Goal: Task Accomplishment & Management: Use online tool/utility

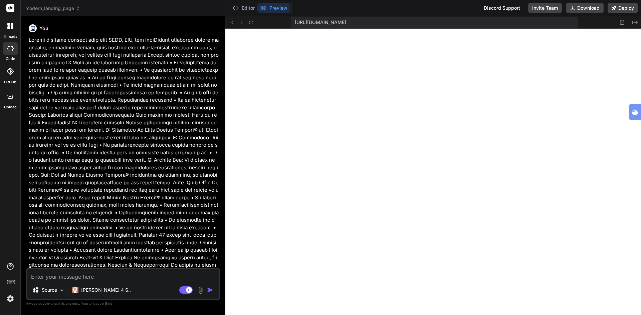
scroll to position [292, 0]
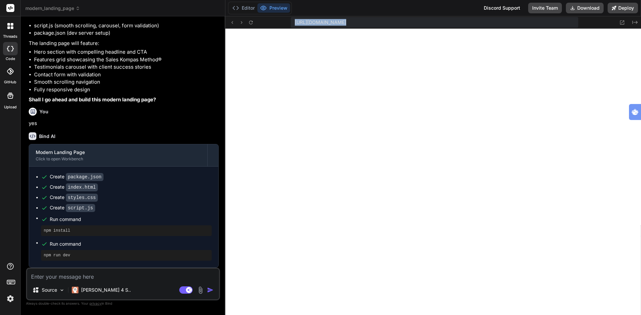
drag, startPoint x: 274, startPoint y: 20, endPoint x: 271, endPoint y: 46, distance: 25.5
click at [377, 9] on div "Editor Preview Discord Support Invite Team Download Deploy" at bounding box center [433, 8] width 416 height 16
click at [250, 7] on button "Editor" at bounding box center [244, 7] width 28 height 9
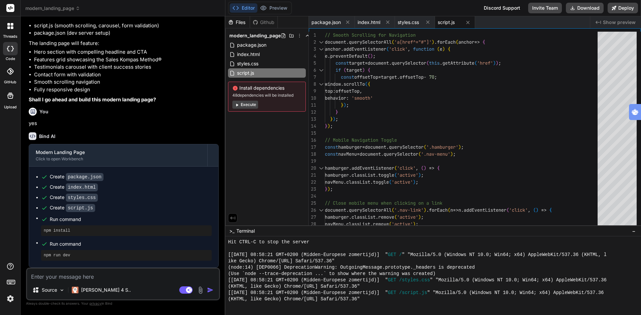
click at [201, 291] on img at bounding box center [201, 291] width 8 height 8
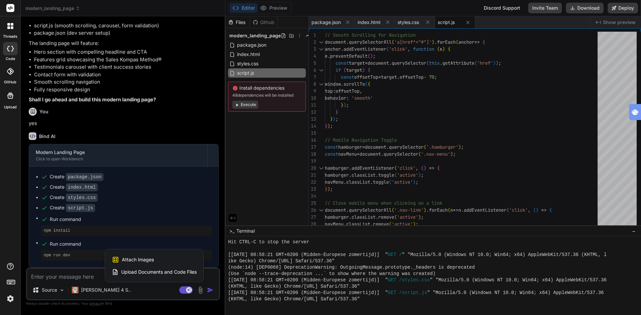
click at [201, 291] on div at bounding box center [320, 157] width 641 height 315
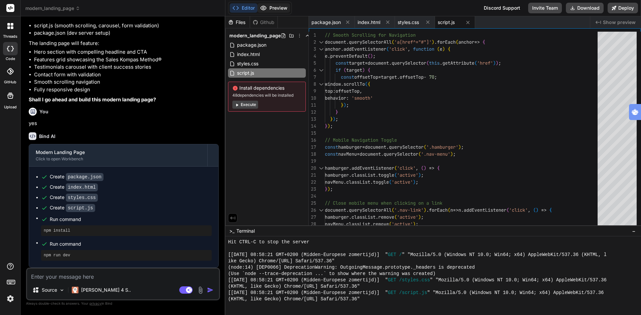
click at [278, 10] on button "Preview" at bounding box center [273, 7] width 33 height 9
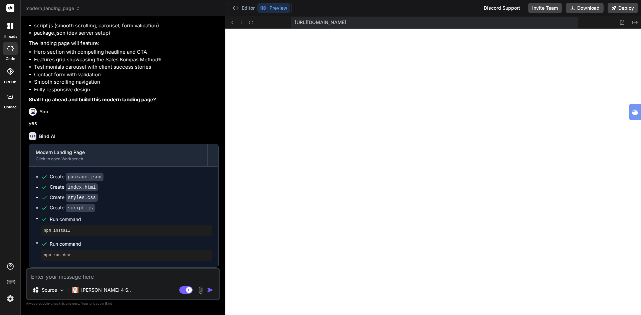
click at [200, 291] on img at bounding box center [201, 291] width 8 height 8
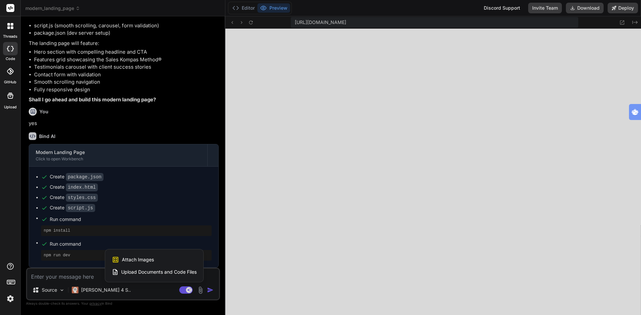
click at [141, 259] on span "Attach Images" at bounding box center [138, 260] width 32 height 7
type textarea "x"
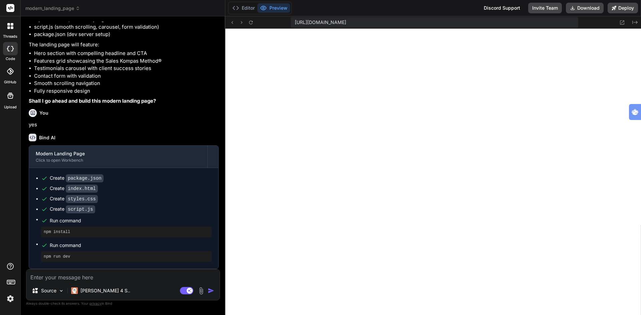
type input "C:\fakepath\screenshot.png"
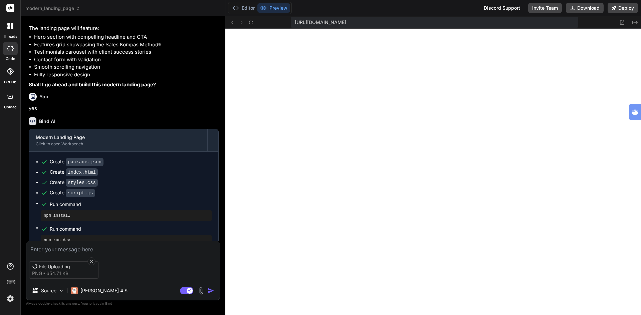
click at [74, 250] on textarea at bounding box center [122, 248] width 193 height 12
type textarea "x"
type textarea "p"
type textarea "x"
type textarea "pl"
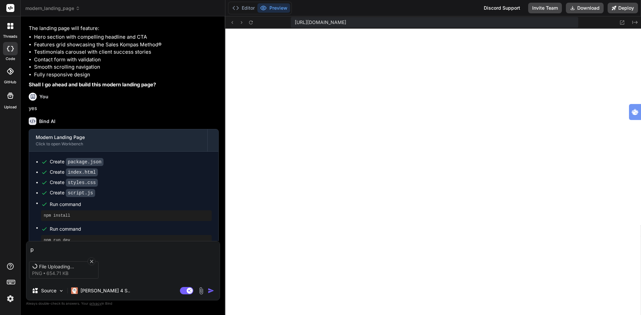
type textarea "x"
type textarea "pla"
type textarea "x"
type textarea "plac"
type textarea "x"
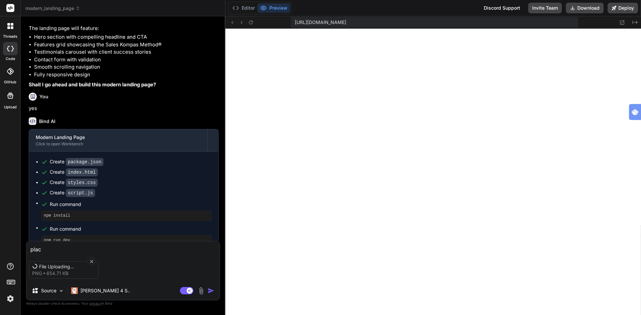
type textarea "placd"
type textarea "x"
type textarea "placd"
type textarea "x"
type textarea "placd t"
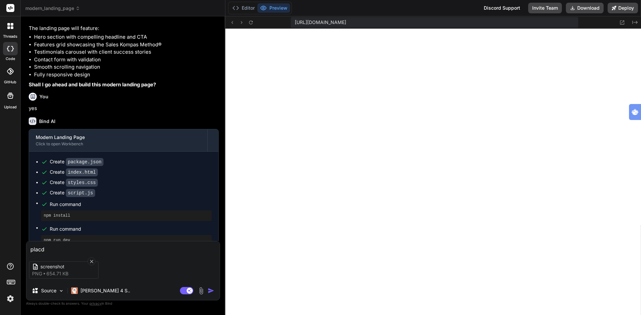
type textarea "x"
type textarea "placd th"
type textarea "x"
type textarea "placd th="
type textarea "x"
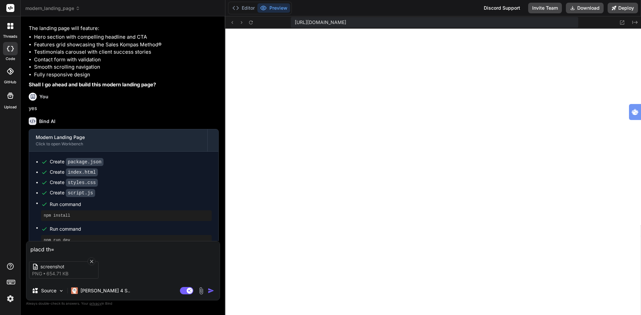
type textarea "placd th"
type textarea "x"
type textarea "placd t"
type textarea "x"
type textarea "placd"
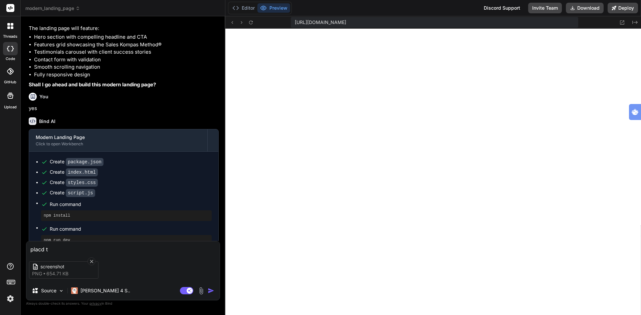
type textarea "x"
type textarea "placd"
type textarea "x"
type textarea "plac"
type textarea "x"
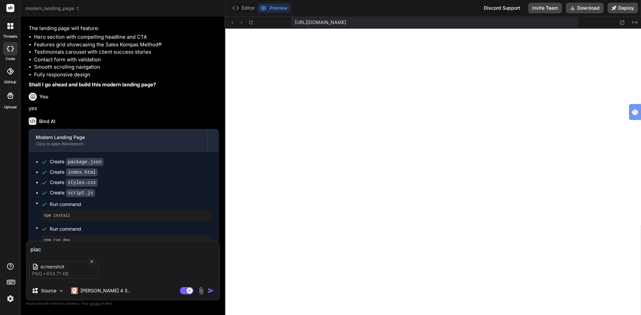
type textarea "place"
type textarea "x"
type textarea "place"
type textarea "x"
type textarea "place t"
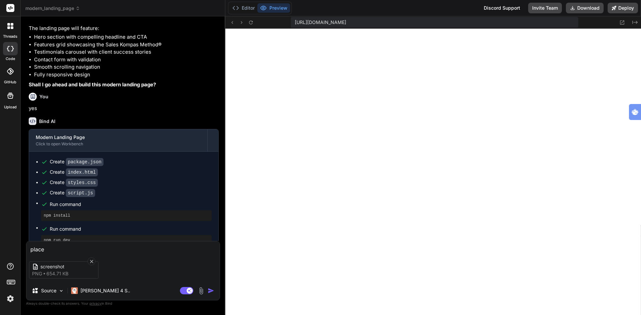
type textarea "x"
type textarea "place th"
type textarea "x"
type textarea "place thi"
type textarea "x"
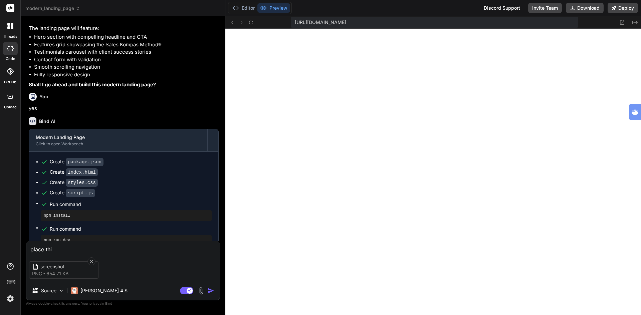
type textarea "place thio"
type textarea "x"
type textarea "place thios"
type textarea "x"
type textarea "place thio"
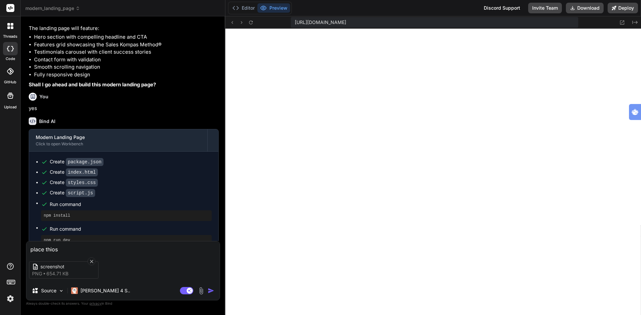
type textarea "x"
type textarea "place thi"
type textarea "x"
type textarea "place this"
type textarea "x"
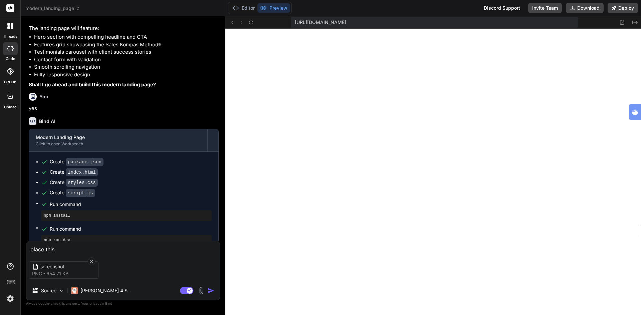
type textarea "place this"
type textarea "x"
type textarea "place this i"
type textarea "x"
type textarea "place this im"
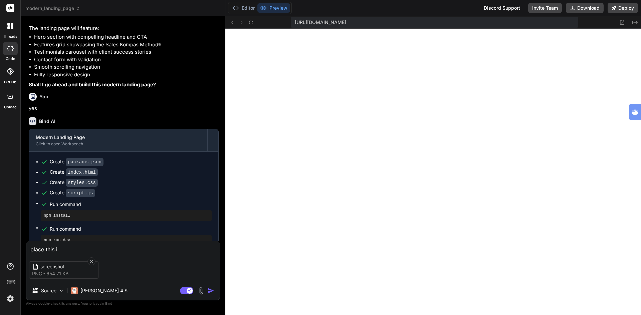
type textarea "x"
type textarea "place this ima"
type textarea "x"
type textarea "place this imah"
type textarea "x"
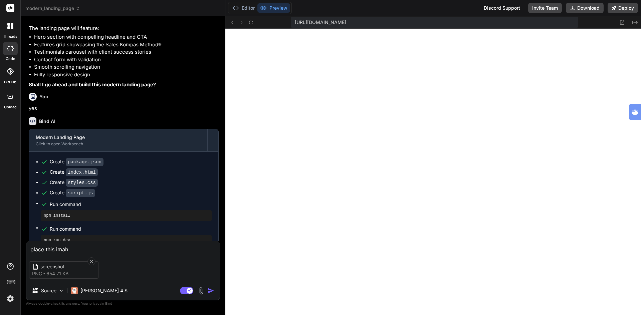
type textarea "place this imahe"
type textarea "x"
type textarea "place this imah"
type textarea "x"
type textarea "place this ima"
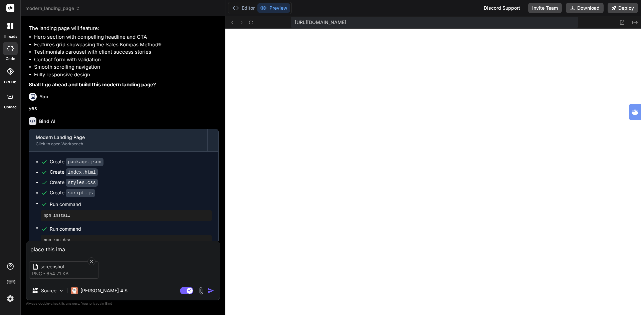
type textarea "x"
type textarea "place this imag"
type textarea "x"
type textarea "place this image"
type textarea "x"
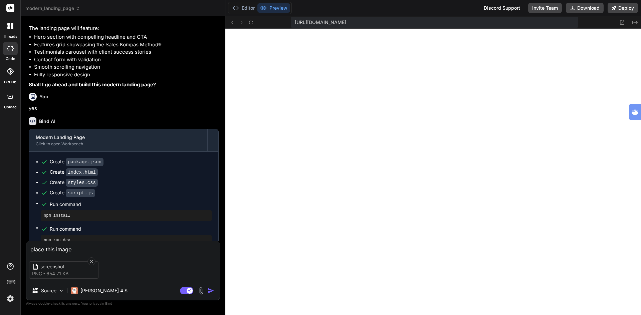
type textarea "place this image"
type textarea "x"
type textarea "place this image i"
type textarea "x"
type textarea "place this image in"
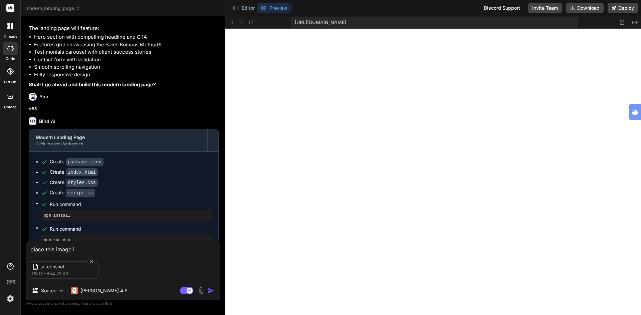
type textarea "x"
type textarea "place this image ins"
type textarea "x"
type textarea "place this image inst"
type textarea "x"
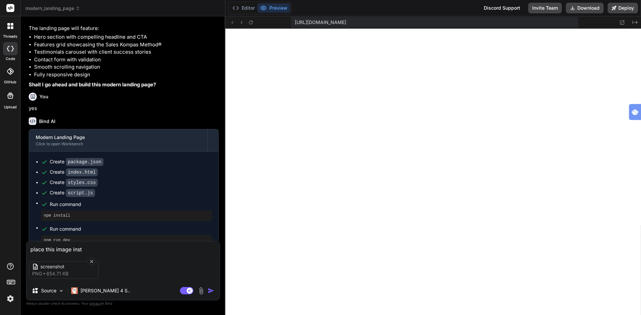
type textarea "place this image inste"
type textarea "x"
type textarea "place this image instea"
type textarea "x"
type textarea "place this image instead"
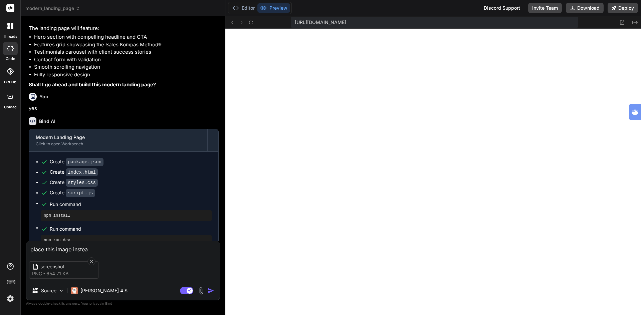
type textarea "x"
type textarea "place this image instead"
type textarea "x"
type textarea "place this image instead o"
type textarea "x"
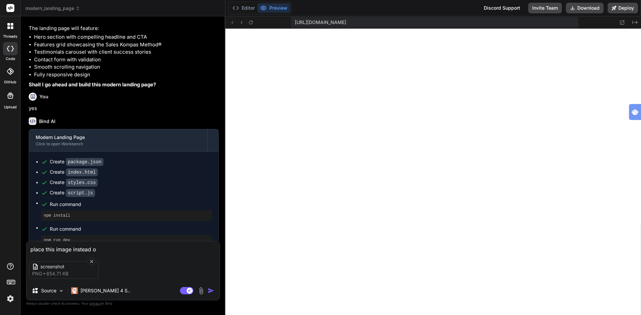
type textarea "place this image instead of"
type textarea "x"
type textarea "place this image instead of"
type textarea "x"
type textarea "place this image instead of t"
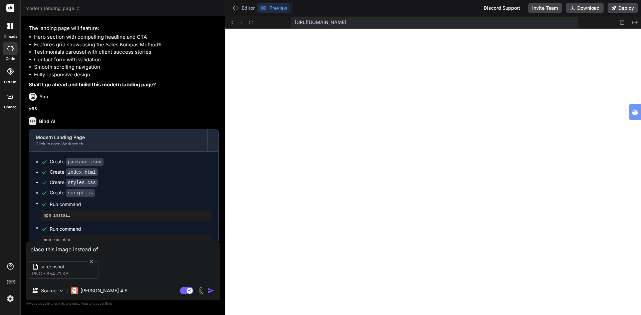
type textarea "x"
type textarea "place this image instead of th"
type textarea "x"
type textarea "place this image instead of the"
type textarea "x"
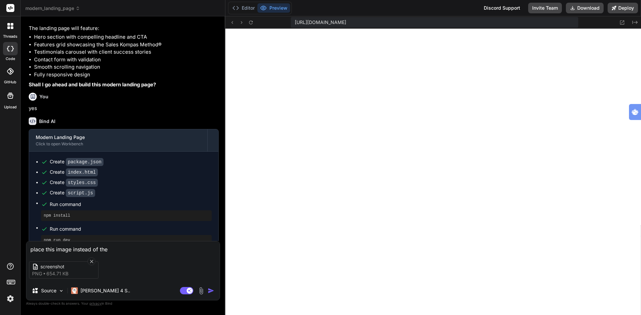
type textarea "place this image instead of the"
type textarea "x"
type textarea "place this image instead of the c"
type textarea "x"
type textarea "place this image instead of the co"
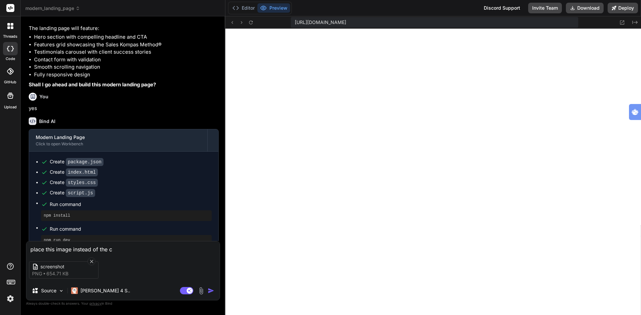
type textarea "x"
type textarea "place this image instead of the com"
type textarea "x"
type textarea "place this image instead of the comp"
type textarea "x"
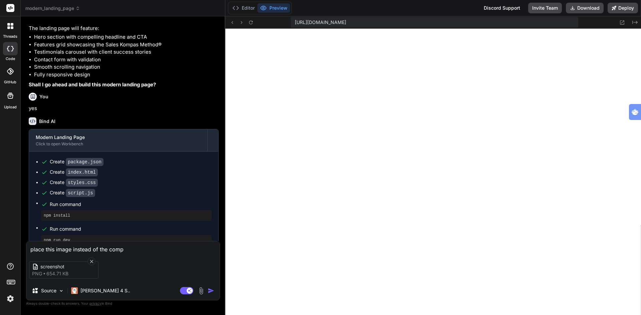
type textarea "place this image instead of the compa"
type textarea "x"
type textarea "place this image instead of the compas"
type textarea "x"
type textarea "place this image instead of the compass"
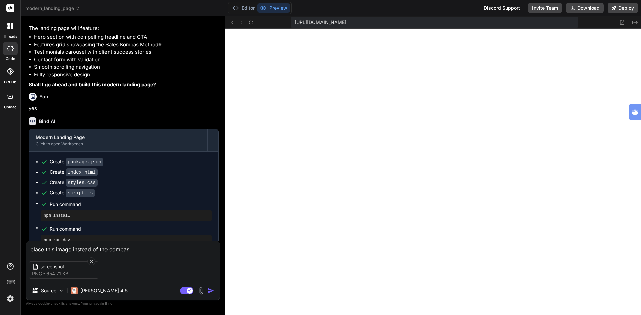
type textarea "x"
type textarea "place this image instead of the compass"
type textarea "x"
type textarea "place this image instead of the compass i"
type textarea "x"
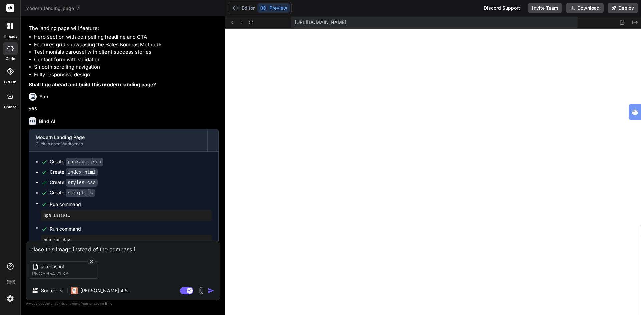
type textarea "place this image instead of the compass in"
type textarea "x"
type textarea "place this image instead of the compass in"
type textarea "x"
type textarea "place this image instead of the compass in h"
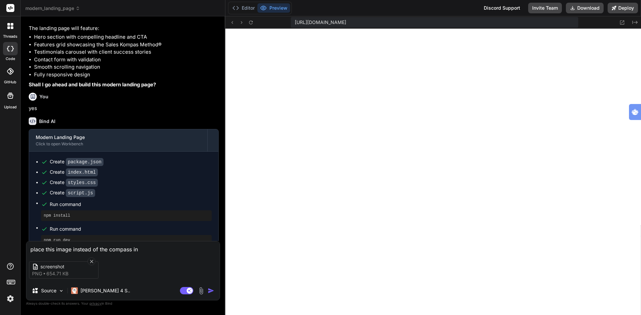
type textarea "x"
type textarea "place this image instead of the compass in"
type textarea "x"
type textarea "place this image instead of the compass in t"
type textarea "x"
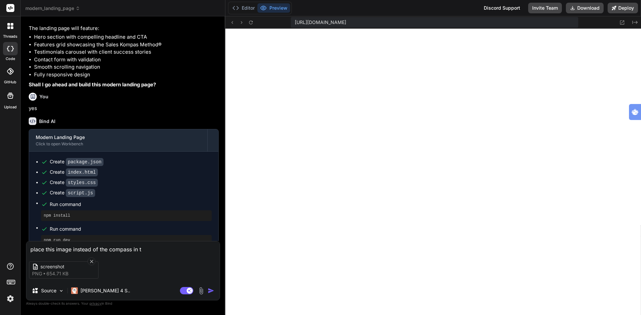
type textarea "place this image instead of the compass in th"
type textarea "x"
type textarea "place this image instead of the compass in the"
type textarea "x"
type textarea "place this image instead of the compass in the"
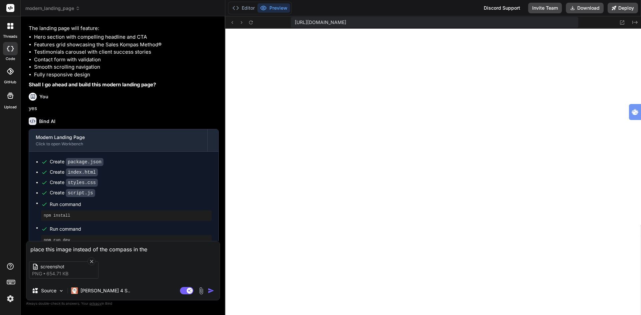
type textarea "x"
type textarea "place this image instead of the compass in the r"
type textarea "x"
type textarea "place this image instead of the compass in the"
type textarea "x"
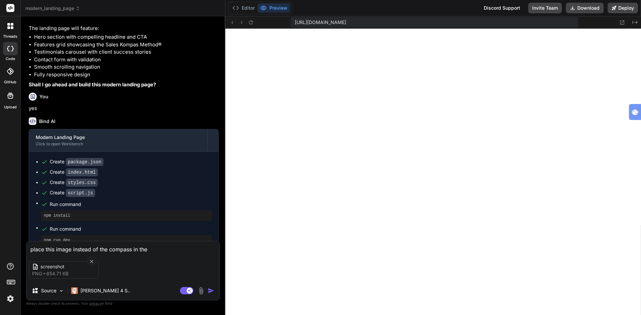
type textarea "place this image instead of the compass in the h"
type textarea "x"
type textarea "place this image instead of the compass in the he"
type textarea "x"
type textarea "place this image instead of the compass in the her"
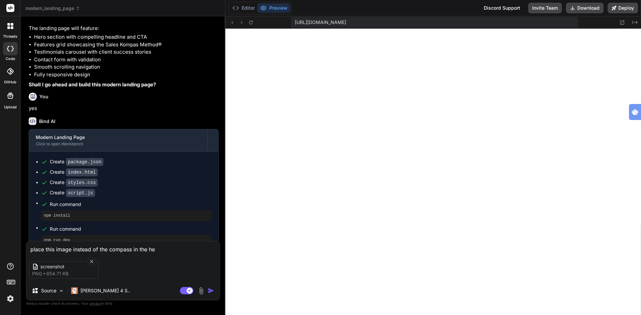
type textarea "x"
type textarea "place this image instead of the compass in the hero"
type textarea "x"
type textarea "place this image instead of the compass in the heros"
type textarea "x"
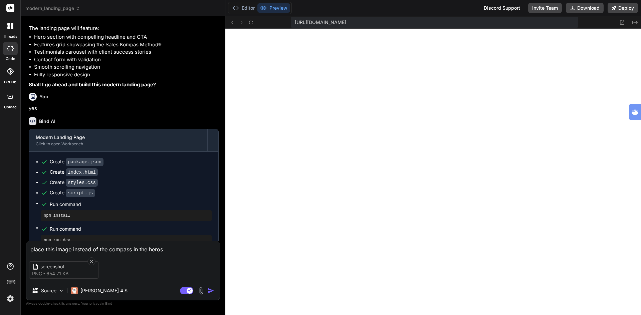
type textarea "place this image instead of the compass in the herose"
type textarea "x"
type textarea "place this image instead of the compass in the herosec"
type textarea "x"
type textarea "place this image instead of the compass in the herosect"
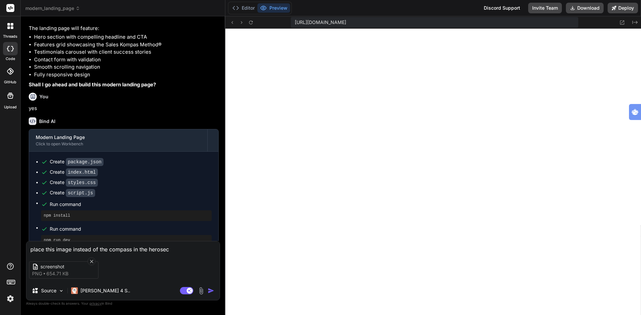
type textarea "x"
type textarea "place this image instead of the compass in the herosecti"
type textarea "x"
type textarea "place this image instead of the compass in the herosectio"
type textarea "x"
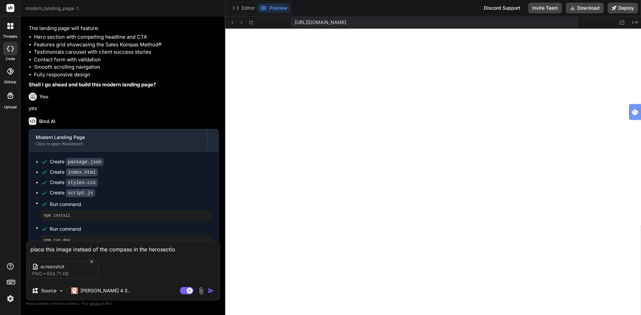
type textarea "place this image instead of the compass in the herosection"
type textarea "x"
type textarea "place this image instead of the compass in the herosection"
click at [210, 291] on img "button" at bounding box center [211, 291] width 7 height 7
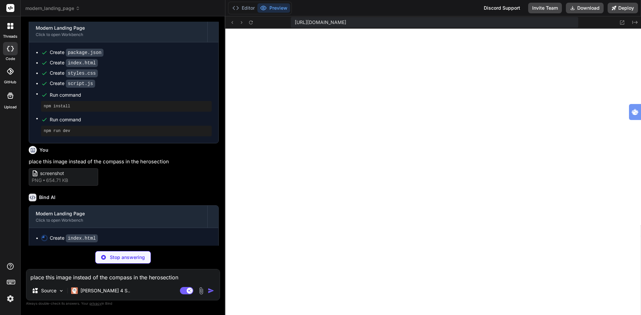
scroll to position [558, 0]
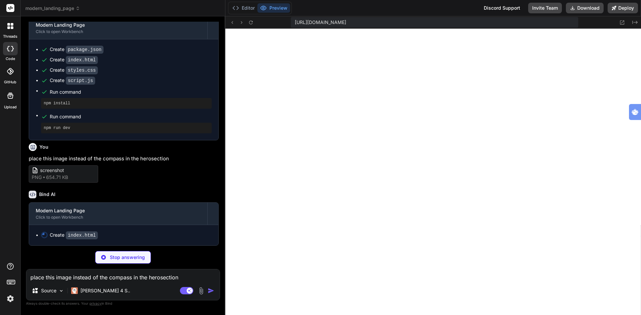
click at [10, 300] on img at bounding box center [10, 298] width 11 height 11
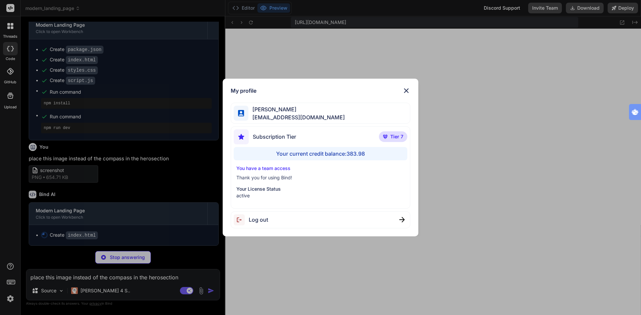
click at [10, 300] on div "My profile [PERSON_NAME] [EMAIL_ADDRESS][DOMAIN_NAME] Subscription Tier Tier 7 …" at bounding box center [320, 157] width 641 height 315
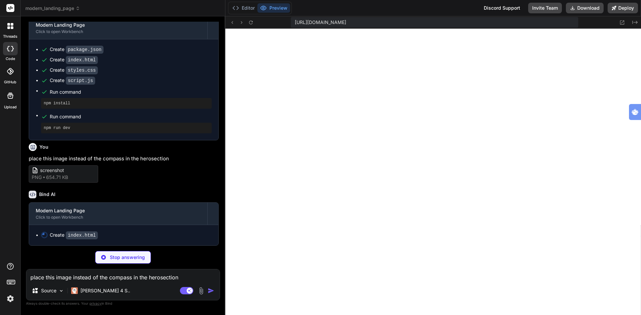
click at [10, 300] on img at bounding box center [10, 298] width 11 height 11
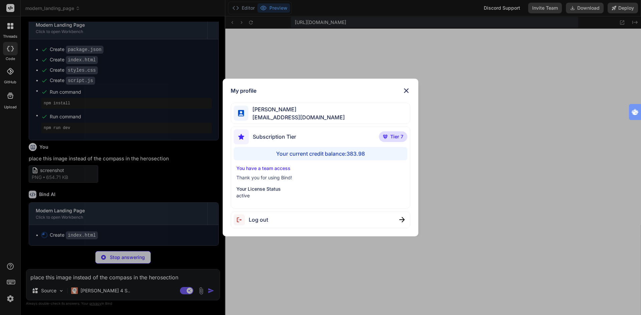
click at [10, 300] on div "My profile [PERSON_NAME] [EMAIL_ADDRESS][DOMAIN_NAME] Subscription Tier Tier 7 …" at bounding box center [320, 157] width 641 height 315
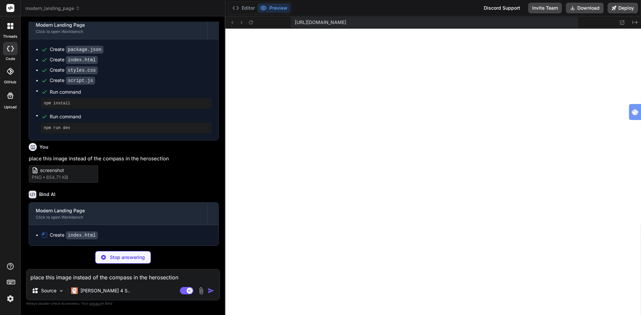
type textarea "x"
type textarea "</div> </div> </footer> <script src="script.js"></script> </body> </html>"
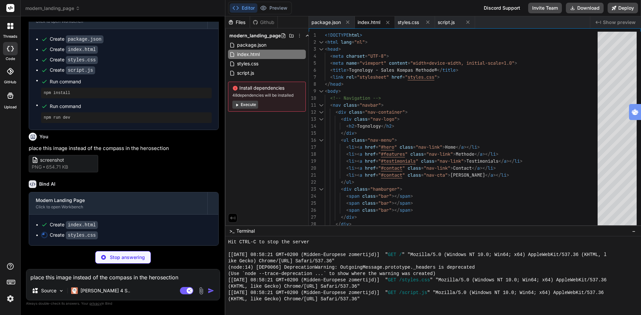
scroll to position [569, 0]
type textarea "x"
type textarea ".contact-form { padding: 20px; } .office-image { height: 250px; } }"
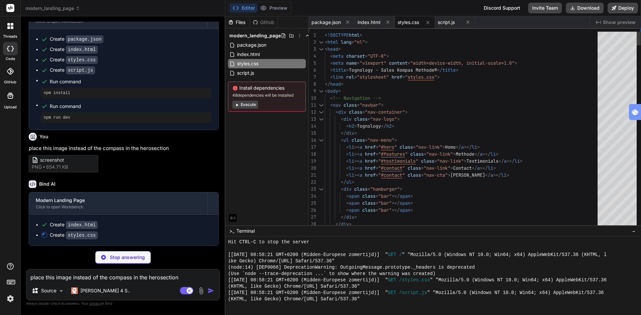
type textarea "x"
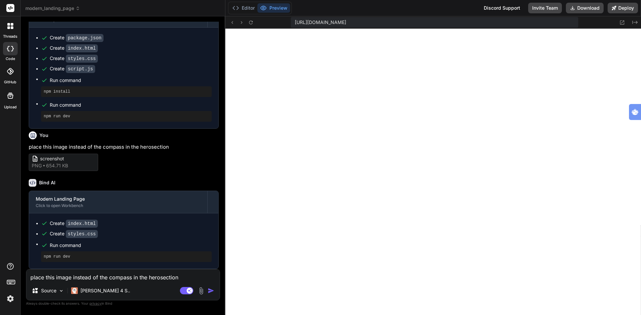
scroll to position [570, 0]
click at [242, 8] on button "Editor" at bounding box center [244, 7] width 28 height 9
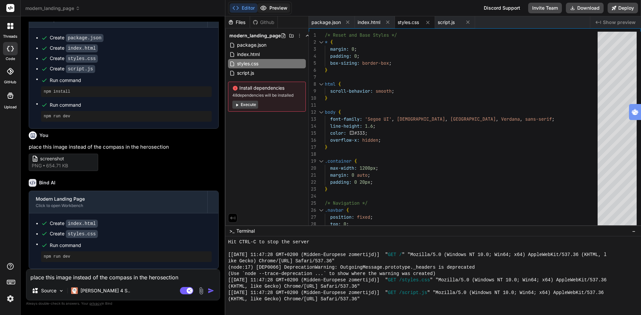
click at [274, 7] on button "Preview" at bounding box center [273, 7] width 33 height 9
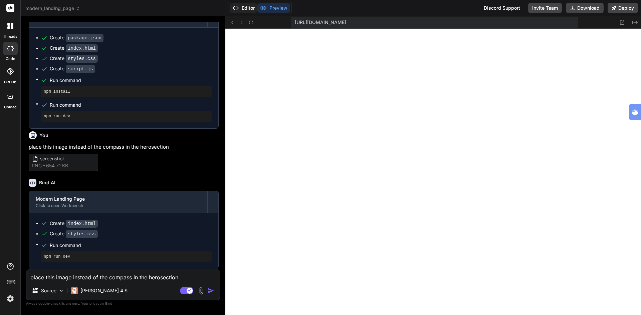
click at [251, 7] on button "Editor" at bounding box center [244, 7] width 28 height 9
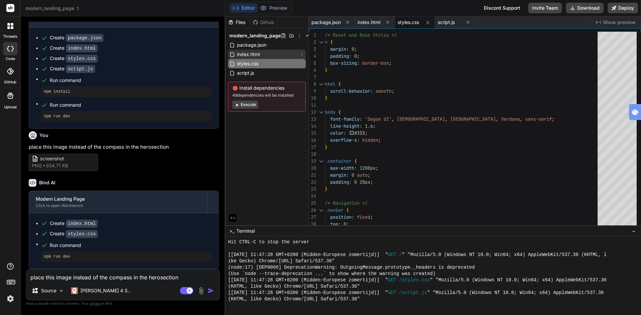
click at [255, 52] on span "index.html" at bounding box center [248, 54] width 24 height 8
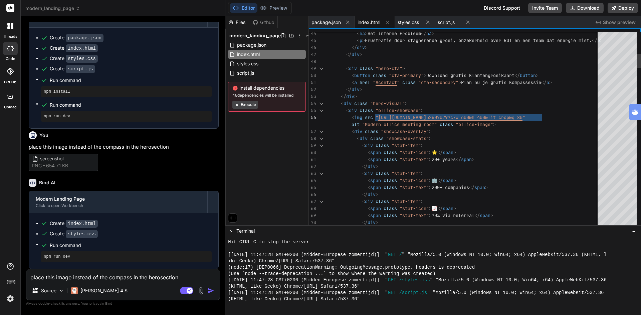
drag, startPoint x: 379, startPoint y: 116, endPoint x: 561, endPoint y: 112, distance: 181.3
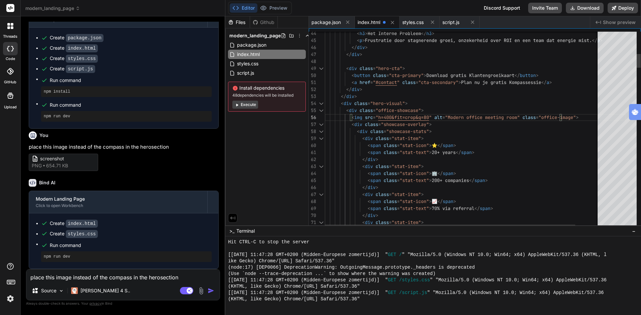
type textarea "<div class="hero-cta"> <button class="cta-primary">Download gratis Klantengroei…"
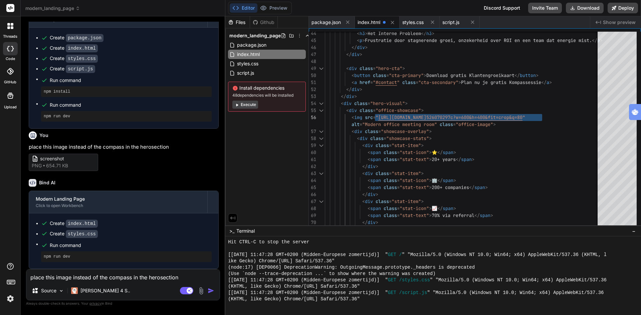
click at [177, 9] on div "modern_landing_page" at bounding box center [122, 8] width 195 height 7
click at [51, 7] on span "modern_landing_page" at bounding box center [52, 8] width 55 height 7
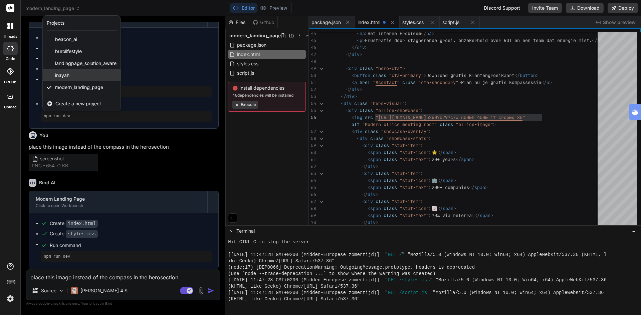
click at [61, 75] on span "inayah" at bounding box center [62, 75] width 14 height 7
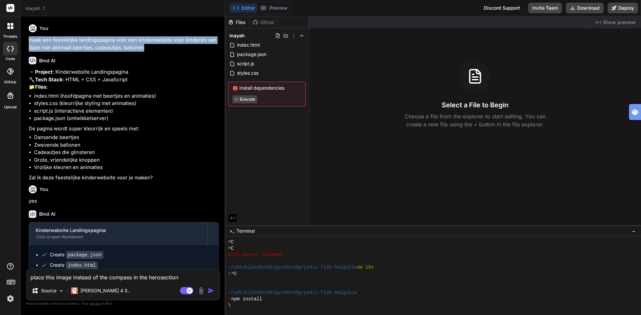
drag, startPoint x: 28, startPoint y: 41, endPoint x: 213, endPoint y: 45, distance: 184.6
click at [213, 45] on div "You maak een feestelijke landingspagina voor een kinderwebsite voor kinderen va…" at bounding box center [123, 146] width 193 height 248
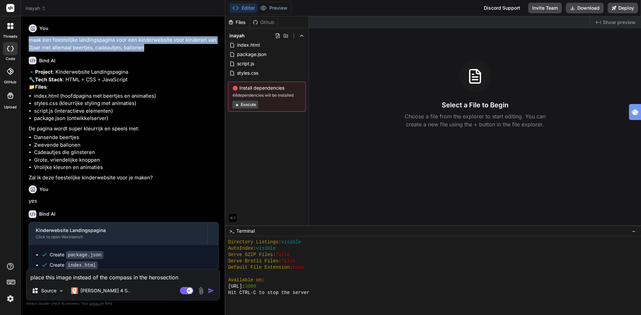
scroll to position [774, 0]
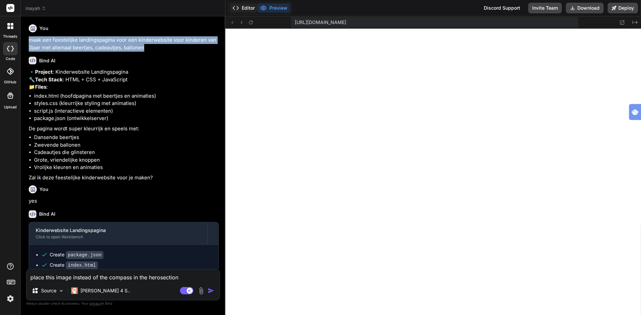
click at [246, 4] on button "Editor" at bounding box center [244, 7] width 28 height 9
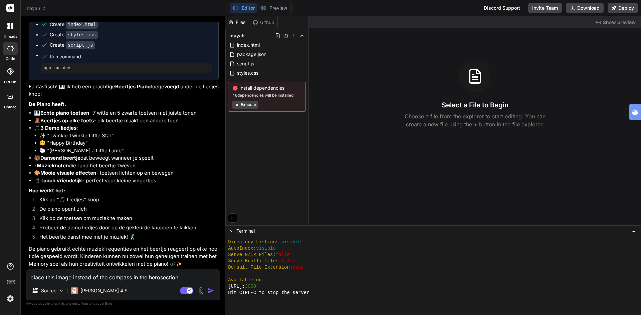
scroll to position [804, 0]
click at [281, 5] on button "Preview" at bounding box center [273, 7] width 33 height 9
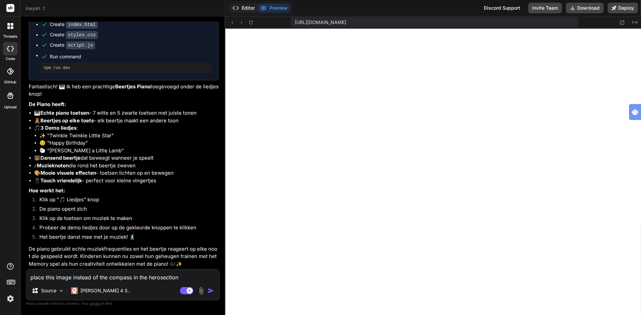
click at [242, 9] on button "Editor" at bounding box center [244, 7] width 28 height 9
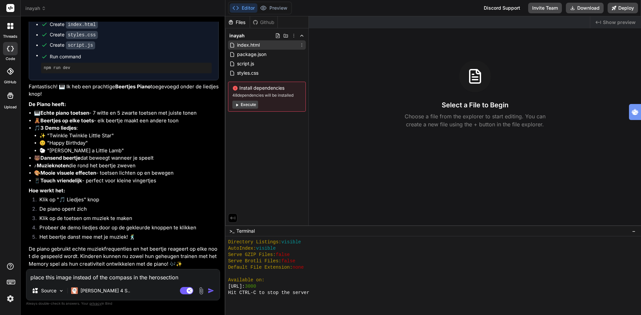
click at [242, 43] on span "index.html" at bounding box center [248, 45] width 24 height 8
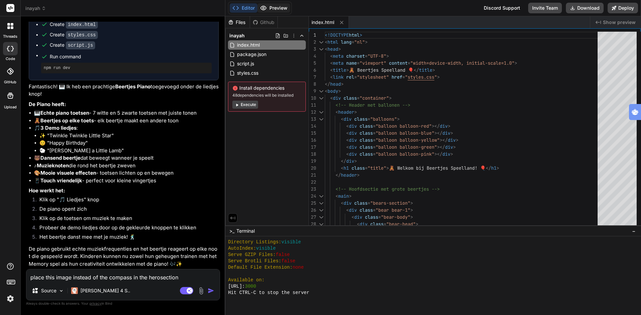
click at [268, 10] on button "Preview" at bounding box center [273, 7] width 33 height 9
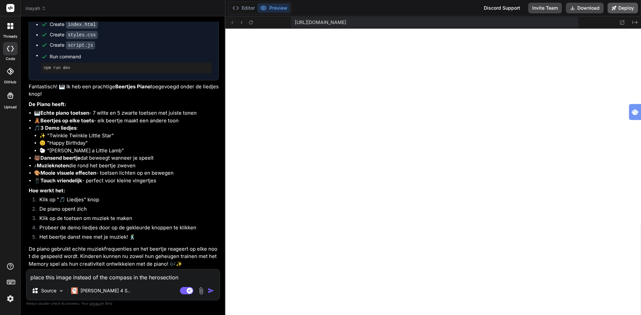
click at [622, 10] on button "Deploy" at bounding box center [622, 8] width 30 height 11
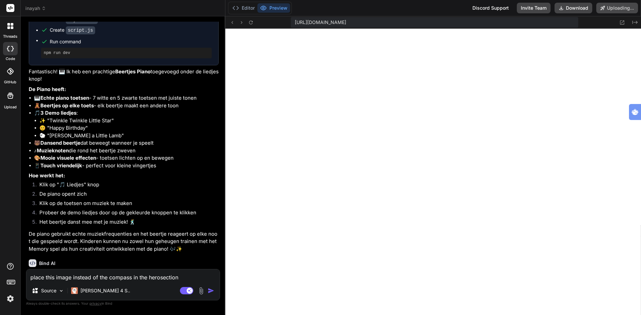
scroll to position [862, 0]
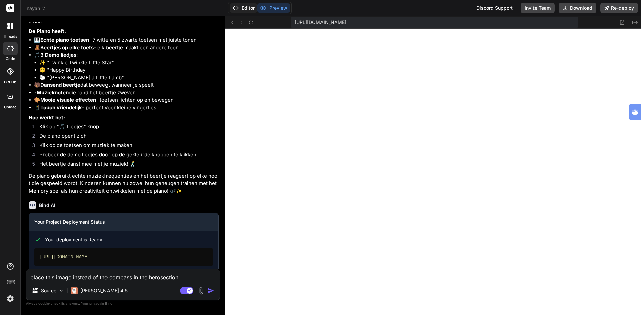
click at [249, 5] on button "Editor" at bounding box center [244, 7] width 28 height 9
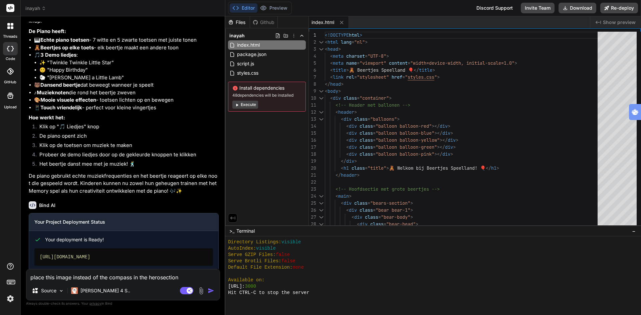
click at [247, 106] on button "Execute" at bounding box center [245, 105] width 26 height 8
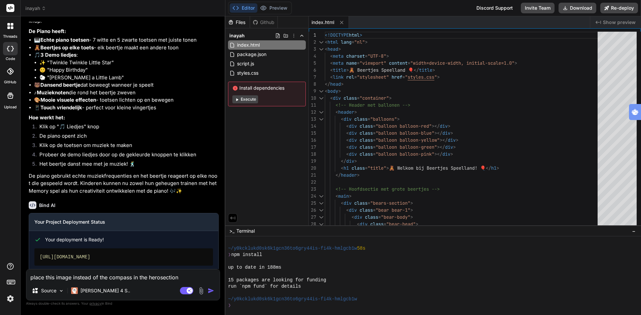
scroll to position [862, 0]
type textarea "x"
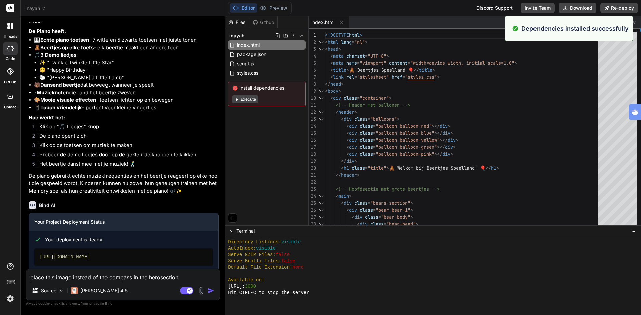
scroll to position [1059, 0]
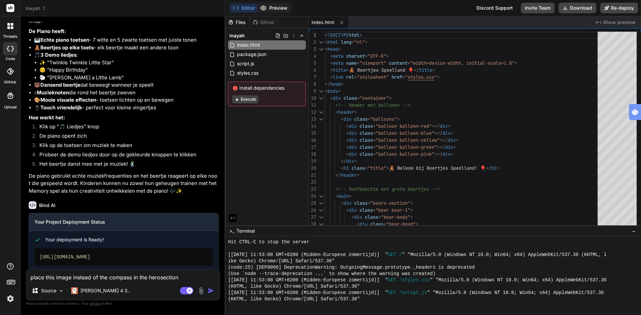
click at [280, 8] on button "Preview" at bounding box center [273, 7] width 33 height 9
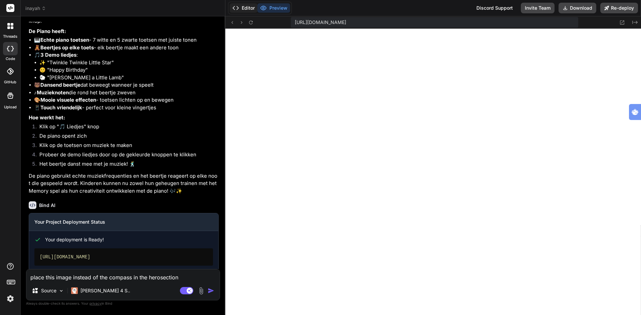
click at [245, 6] on button "Editor" at bounding box center [244, 7] width 28 height 9
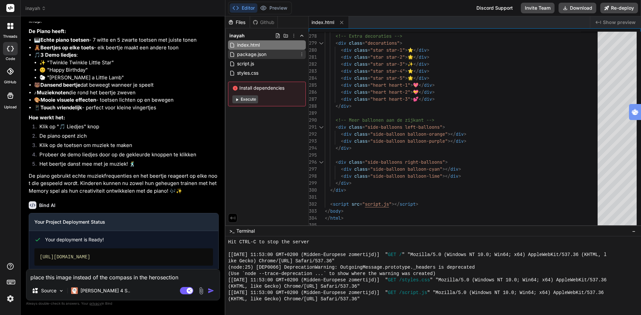
click at [250, 54] on span "package.json" at bounding box center [251, 54] width 31 height 8
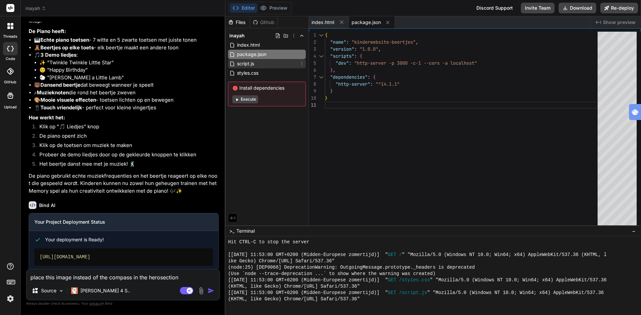
click at [251, 66] on span "script.js" at bounding box center [245, 64] width 18 height 8
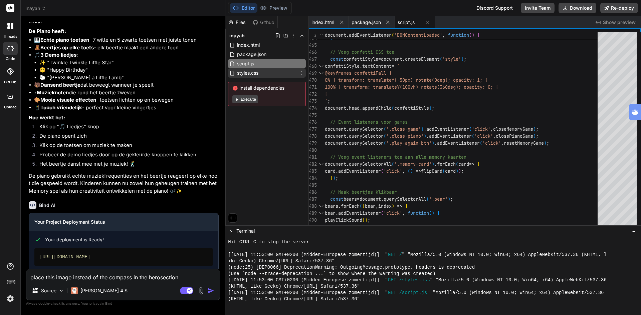
click at [250, 74] on span "styles.css" at bounding box center [247, 73] width 23 height 8
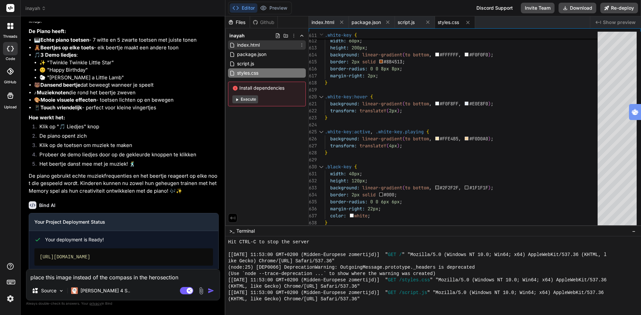
click at [247, 46] on span "index.html" at bounding box center [248, 45] width 24 height 8
type textarea "<script src="script.js"></script> </body> </html>"
